Goal: Task Accomplishment & Management: Manage account settings

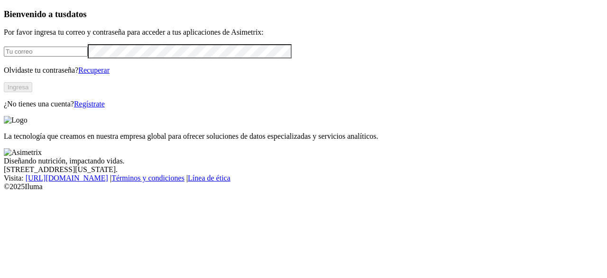
click at [88, 56] on input "email" at bounding box center [46, 52] width 84 height 10
type input "[EMAIL_ADDRESS][DOMAIN_NAME]"
click at [110, 74] on link "Recuperar" at bounding box center [93, 70] width 31 height 8
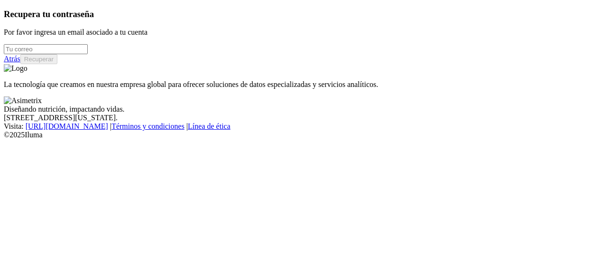
click at [88, 54] on input "email" at bounding box center [46, 49] width 84 height 10
type input "[EMAIL_ADDRESS][PERSON_NAME][DOMAIN_NAME]"
click at [57, 64] on button "Recuperar" at bounding box center [38, 59] width 37 height 10
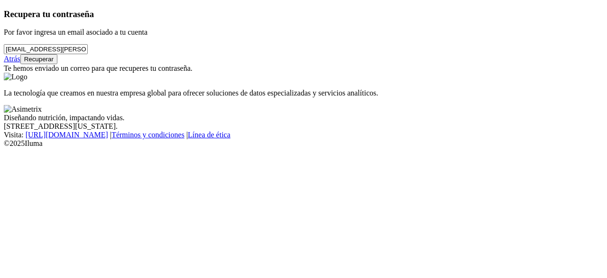
click at [57, 64] on button "Recuperar" at bounding box center [38, 59] width 37 height 10
drag, startPoint x: 25, startPoint y: 66, endPoint x: 52, endPoint y: 65, distance: 27.1
click at [52, 54] on input "[EMAIL_ADDRESS][PERSON_NAME][DOMAIN_NAME]" at bounding box center [46, 49] width 84 height 10
click at [57, 64] on button "Recuperar" at bounding box center [38, 59] width 37 height 10
click at [20, 63] on link "Atrás" at bounding box center [12, 59] width 17 height 8
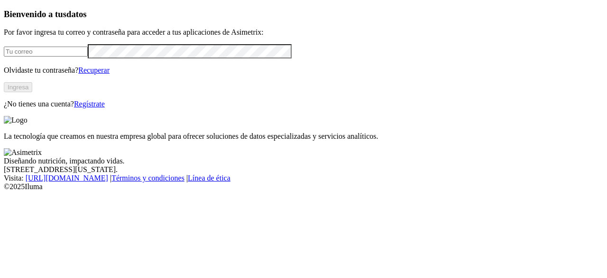
click at [110, 74] on link "Recuperar" at bounding box center [93, 70] width 31 height 8
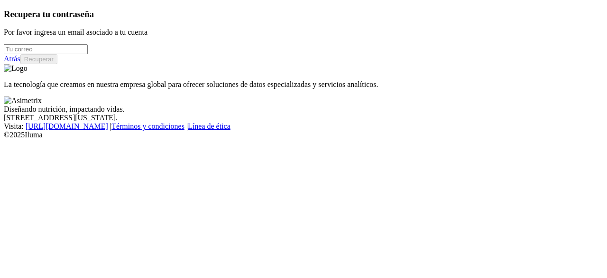
click at [88, 54] on input "email" at bounding box center [46, 49] width 84 height 10
type input "[EMAIL_ADDRESS][PERSON_NAME][DOMAIN_NAME]"
click at [166, 64] on div "Atrás Recuperar" at bounding box center [304, 59] width 600 height 10
click at [57, 64] on button "Recuperar" at bounding box center [38, 59] width 37 height 10
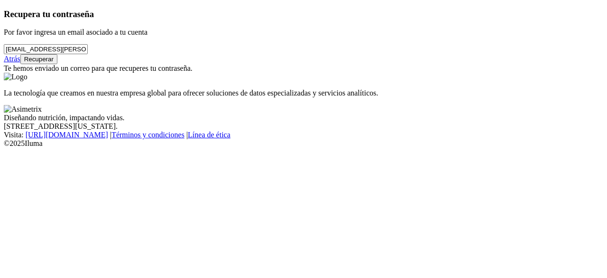
click at [57, 64] on button "Recuperar" at bounding box center [38, 59] width 37 height 10
